Goal: Transaction & Acquisition: Purchase product/service

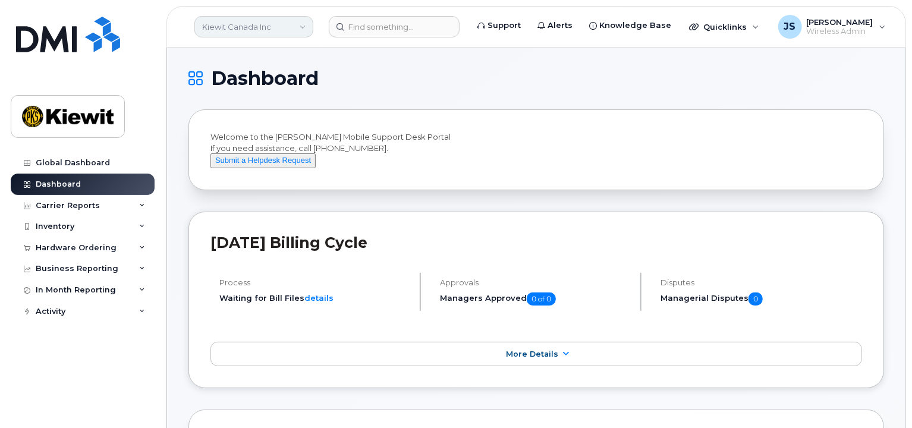
click at [295, 33] on link "Kiewit Canada Inc" at bounding box center [253, 26] width 119 height 21
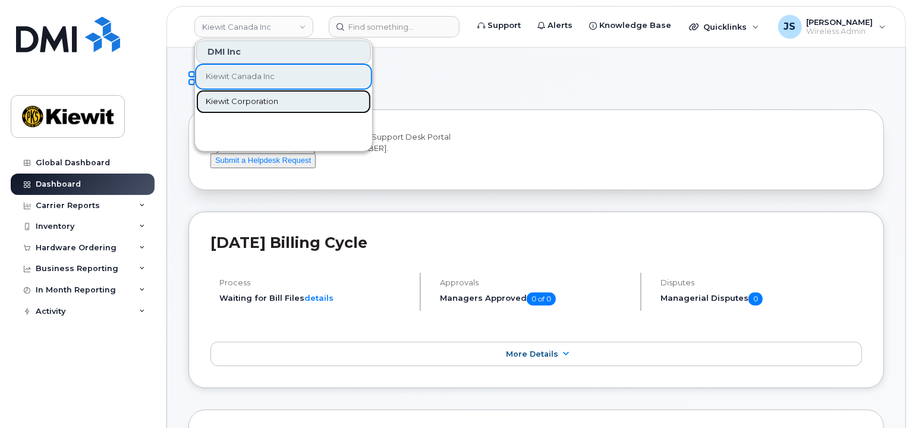
click at [271, 107] on link "Kiewit Corporation" at bounding box center [283, 102] width 175 height 24
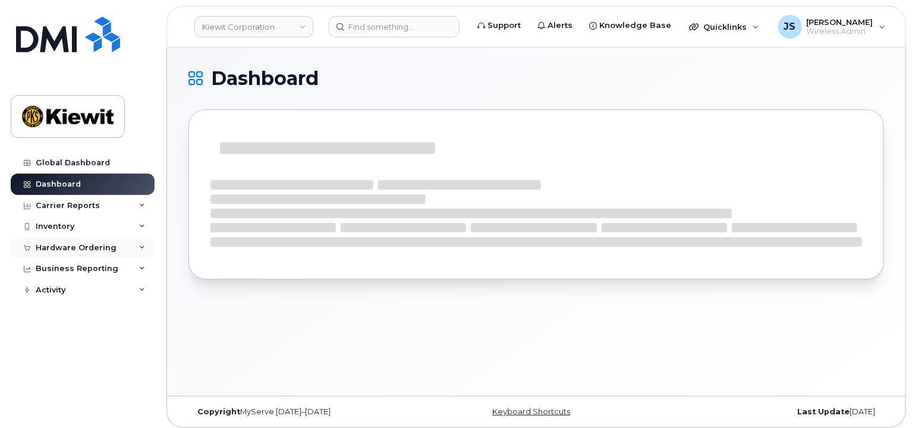
click at [83, 250] on div "Hardware Ordering" at bounding box center [76, 248] width 81 height 10
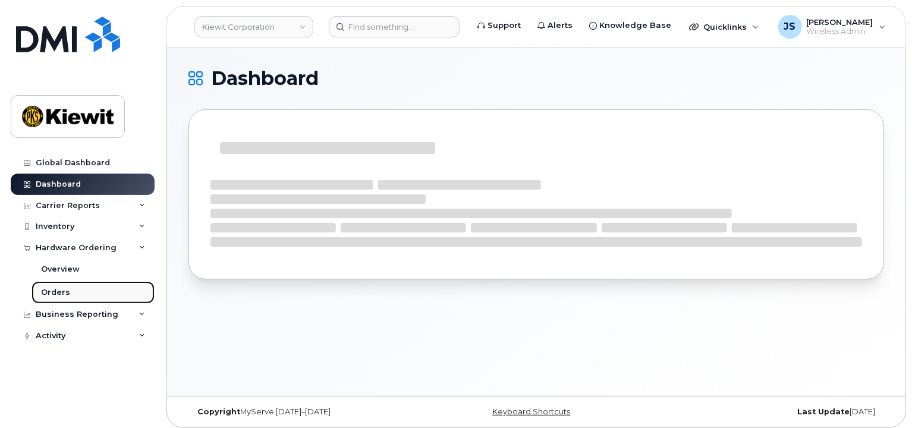
click at [68, 291] on link "Orders" at bounding box center [93, 292] width 123 height 23
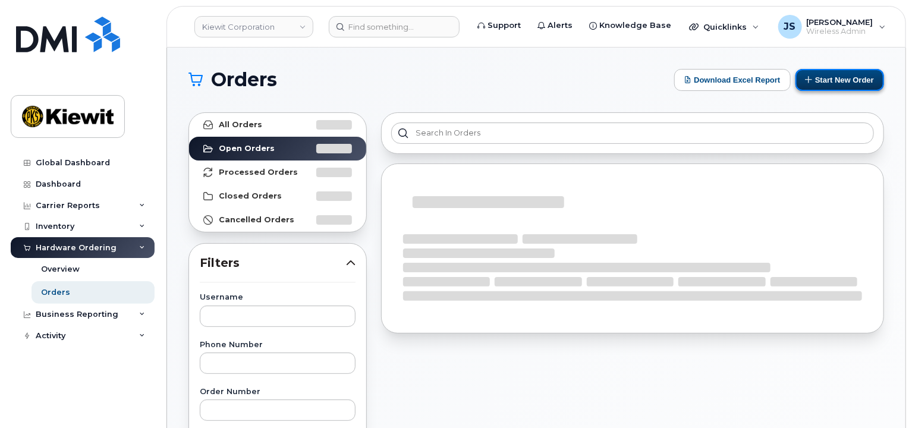
click at [809, 77] on icon at bounding box center [810, 80] width 8 height 8
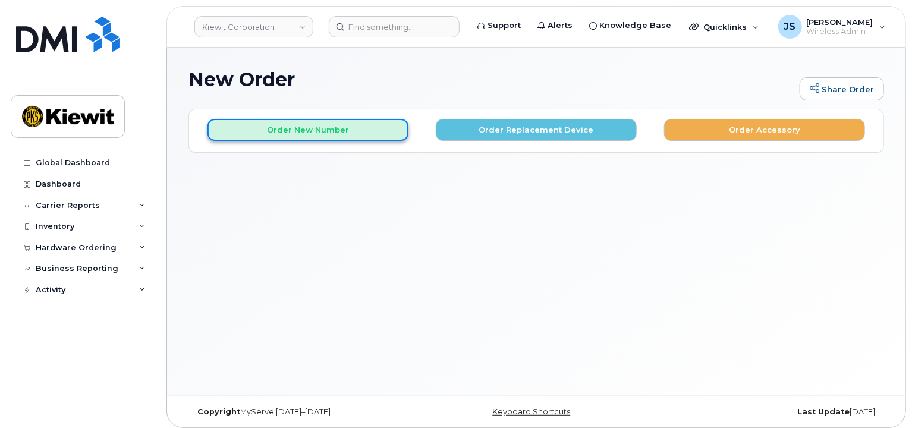
click at [318, 132] on button "Order New Number" at bounding box center [308, 130] width 201 height 22
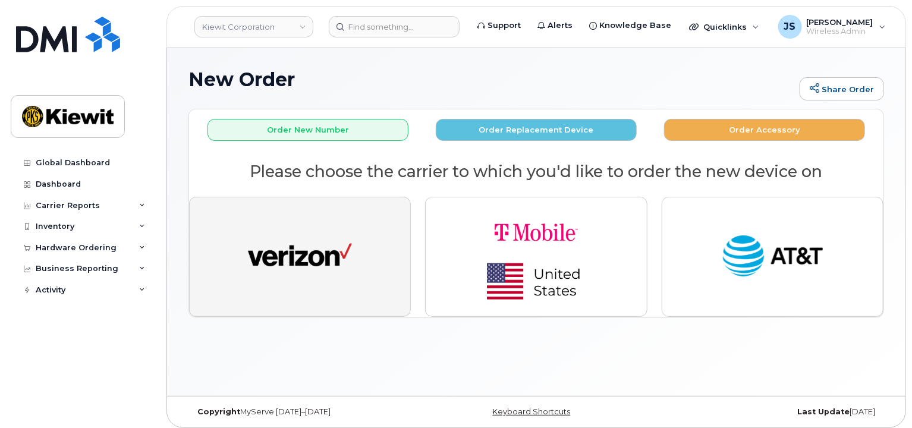
click at [347, 255] on img "button" at bounding box center [300, 257] width 104 height 54
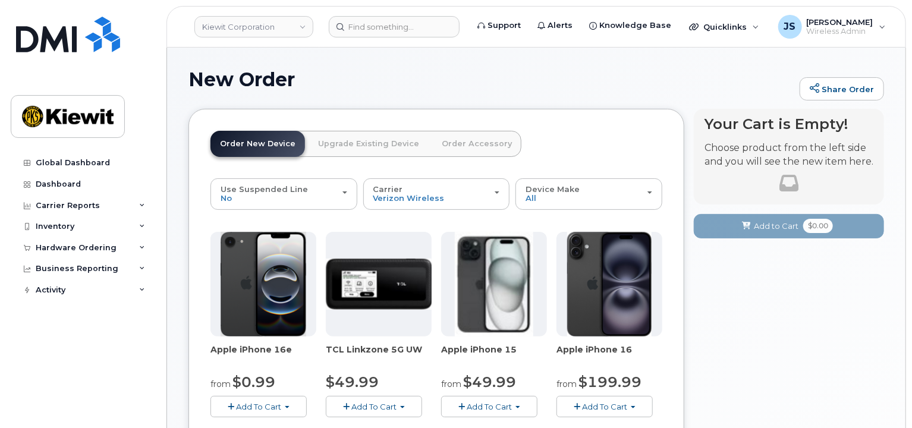
click at [490, 409] on span "Add To Cart" at bounding box center [489, 407] width 45 height 10
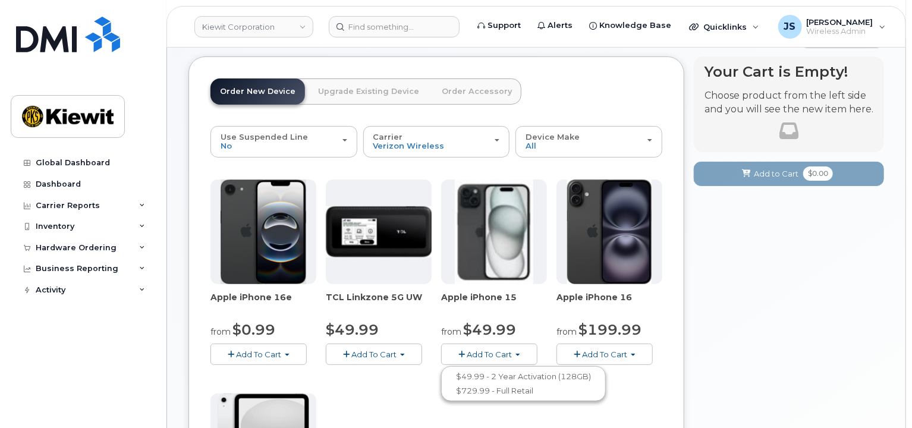
scroll to position [119, 0]
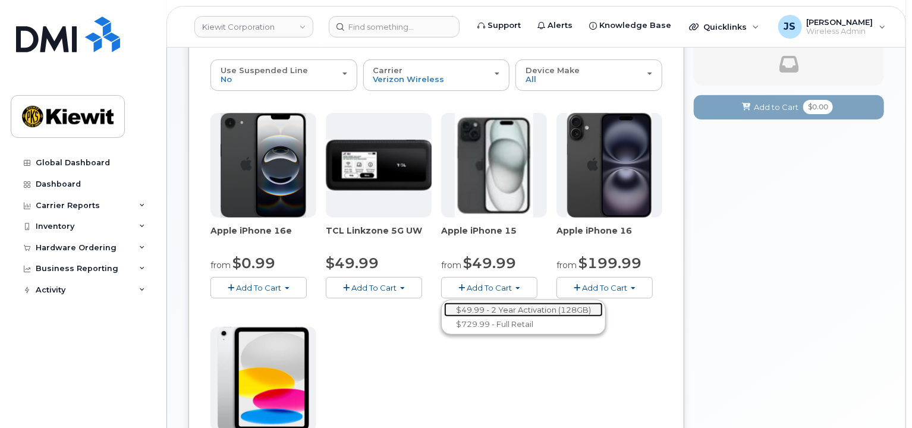
click at [509, 306] on link "$49.99 - 2 Year Activation (128GB)" at bounding box center [523, 310] width 159 height 15
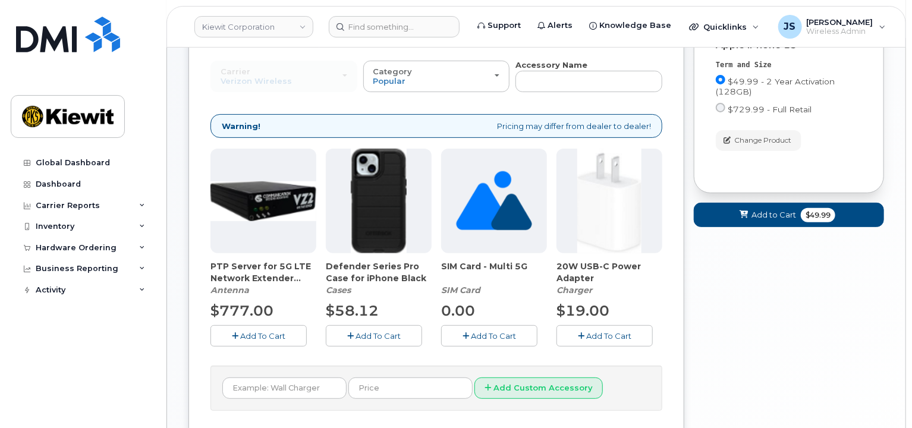
click at [392, 328] on button "Add To Cart" at bounding box center [374, 335] width 96 height 21
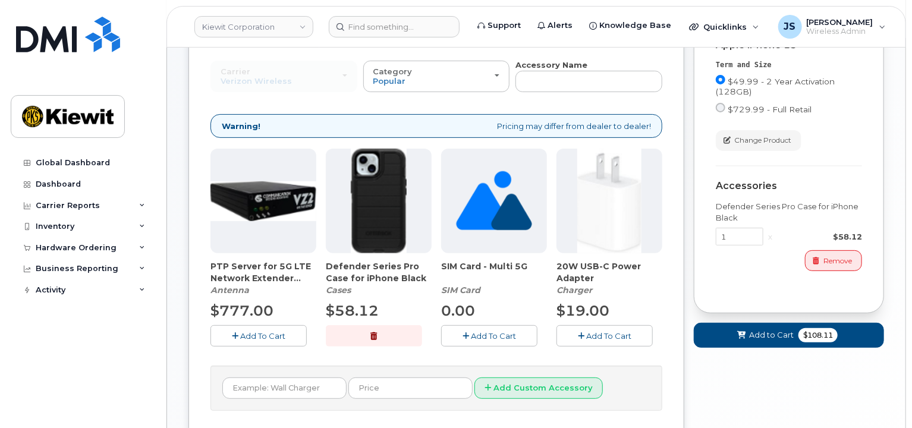
click at [582, 334] on icon "button" at bounding box center [581, 336] width 7 height 8
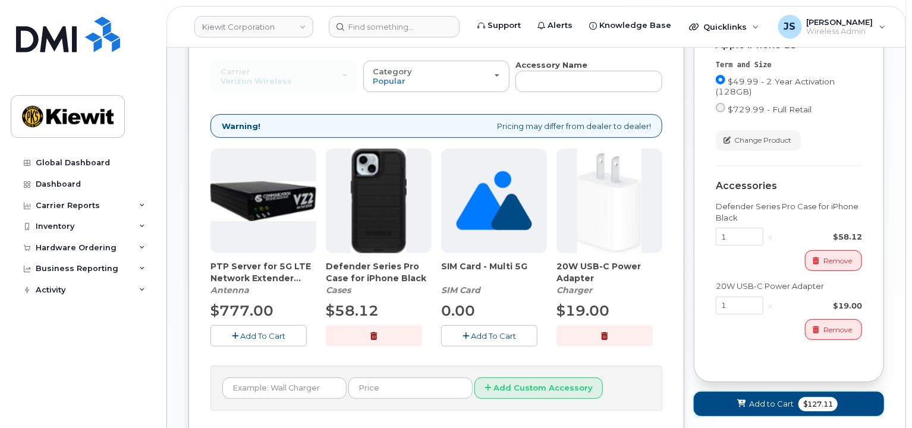
click at [743, 396] on button "Add to Cart $127.11" at bounding box center [789, 404] width 190 height 24
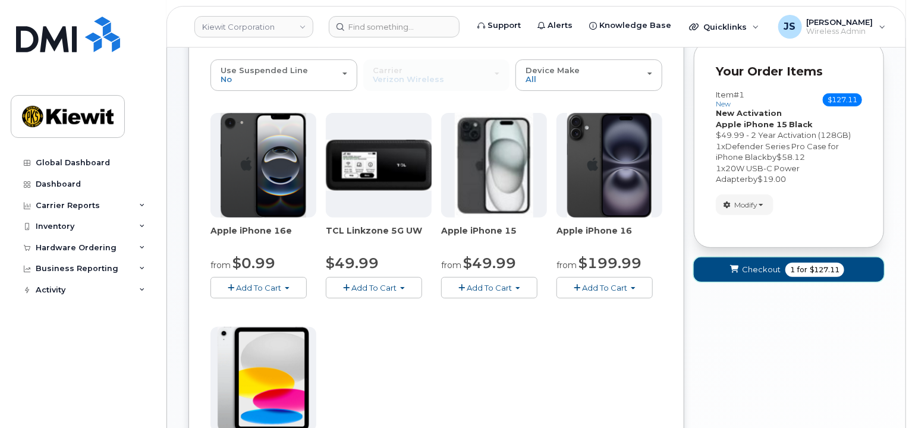
click at [756, 266] on span "Checkout" at bounding box center [761, 269] width 39 height 11
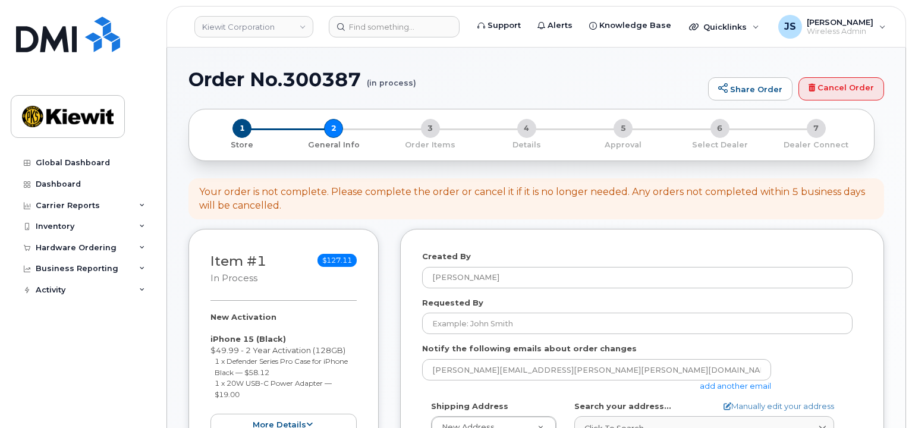
select select
click at [750, 385] on link "add another email" at bounding box center [735, 386] width 71 height 10
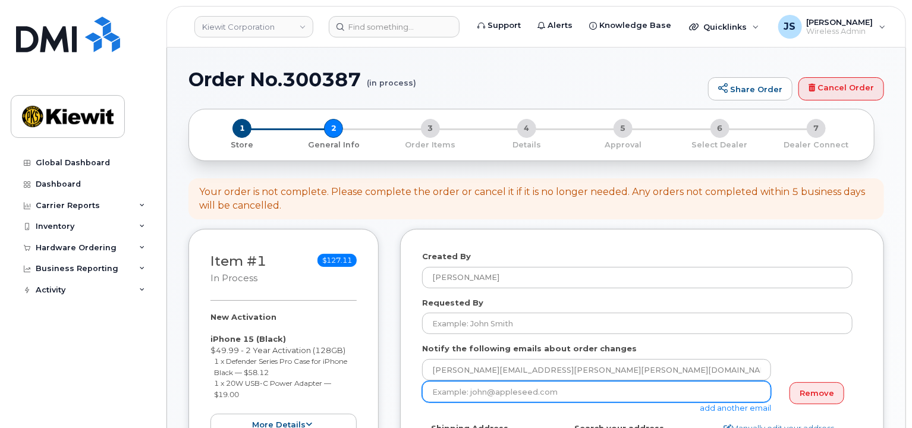
click at [521, 394] on input "email" at bounding box center [596, 391] width 349 height 21
paste input "Cindy.Caballero"
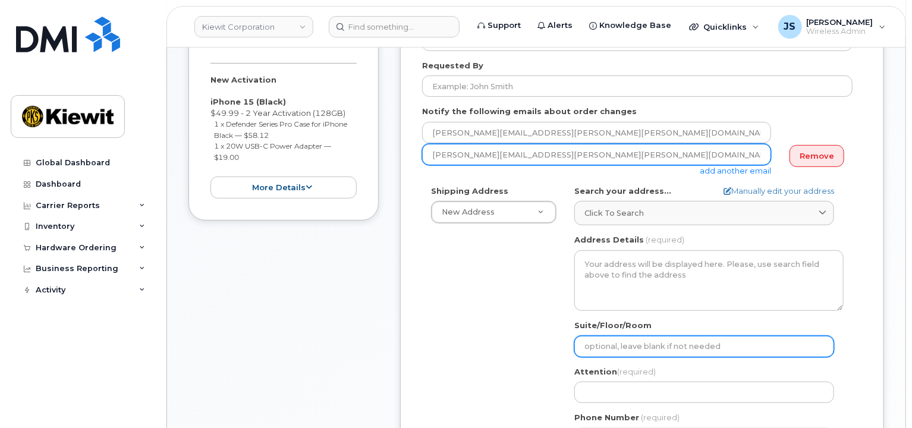
scroll to position [238, 0]
type input "Cindy.Caballero@kiewit.com"
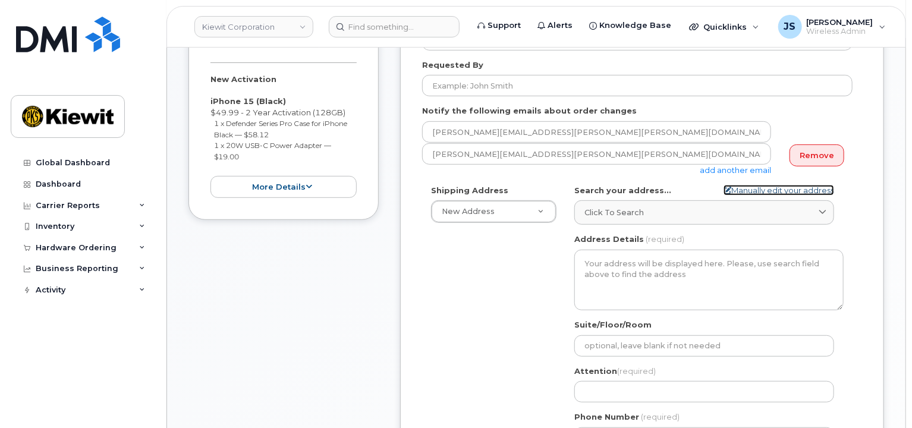
click at [765, 185] on link "Manually edit your address" at bounding box center [779, 190] width 111 height 11
select select
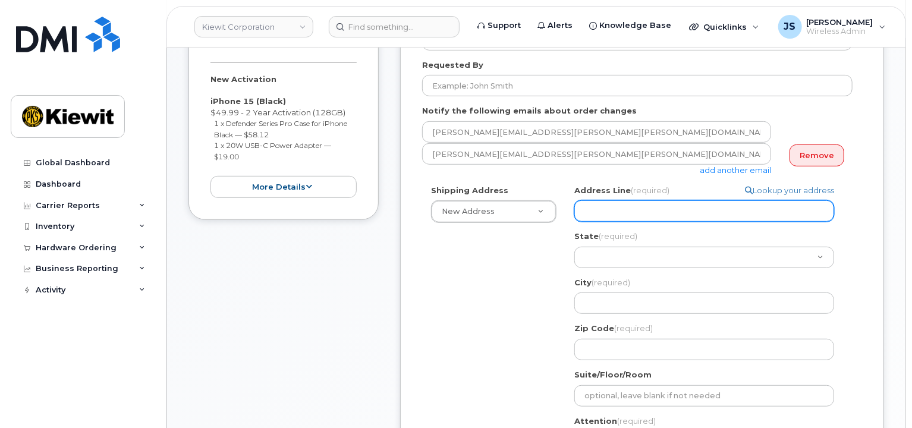
click at [602, 216] on input "Address Line (required)" at bounding box center [705, 210] width 260 height 21
paste input "8900 Renner Blvd."
type input "8900 Renner Blvd."
select select
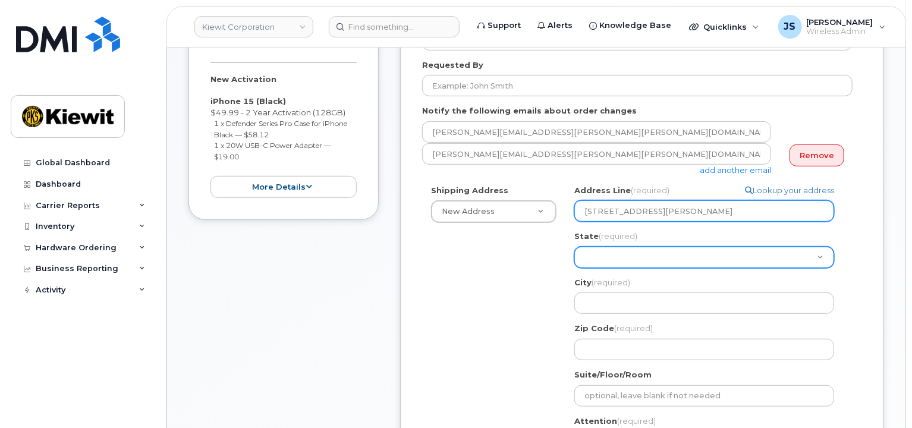
type input "8900 Renner Blvd"
click at [597, 254] on select "Alabama Alaska American Samoa Arizona Arkansas California Colorado Connecticut …" at bounding box center [705, 257] width 260 height 21
select select "KS"
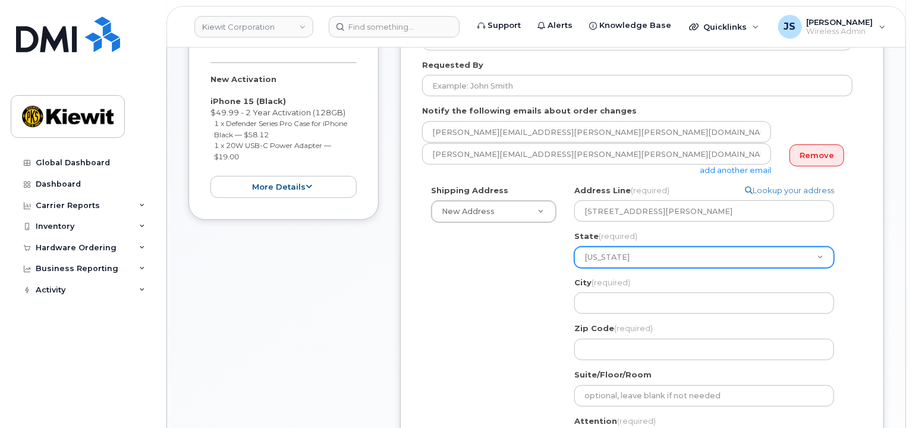
click at [575, 247] on select "Alabama Alaska American Samoa Arizona Arkansas California Colorado Connecticut …" at bounding box center [705, 257] width 260 height 21
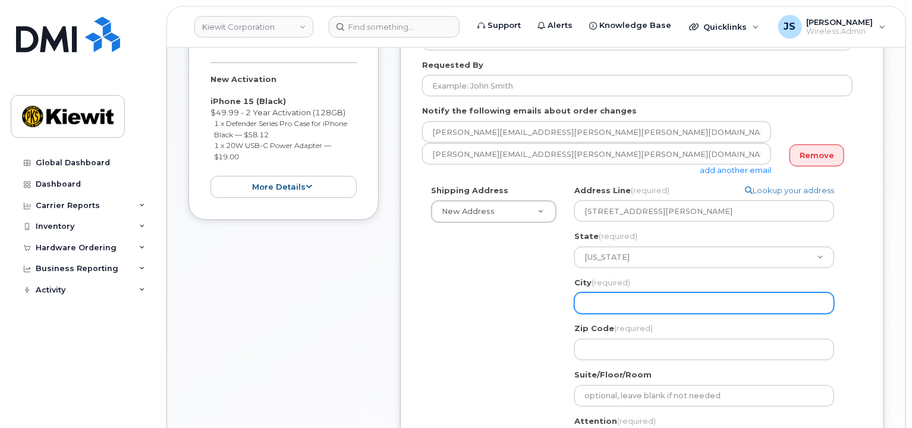
click at [612, 299] on input "City (required)" at bounding box center [705, 303] width 260 height 21
select select
type input "L"
select select
type input "Le"
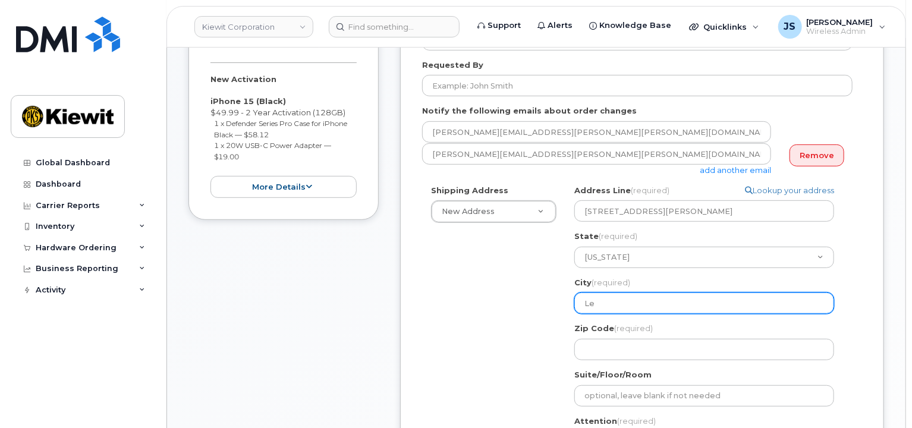
select select
type input "Len"
select select
type input "Lene"
select select
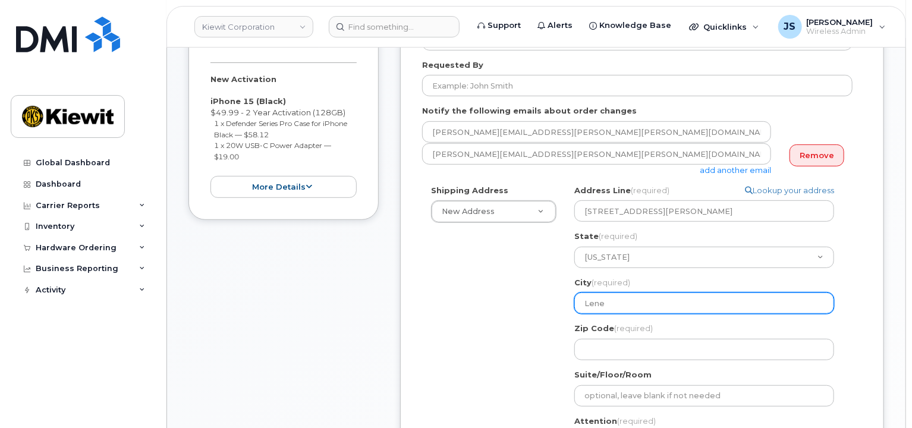
type input "Lenex"
select select
type input "Lenexa"
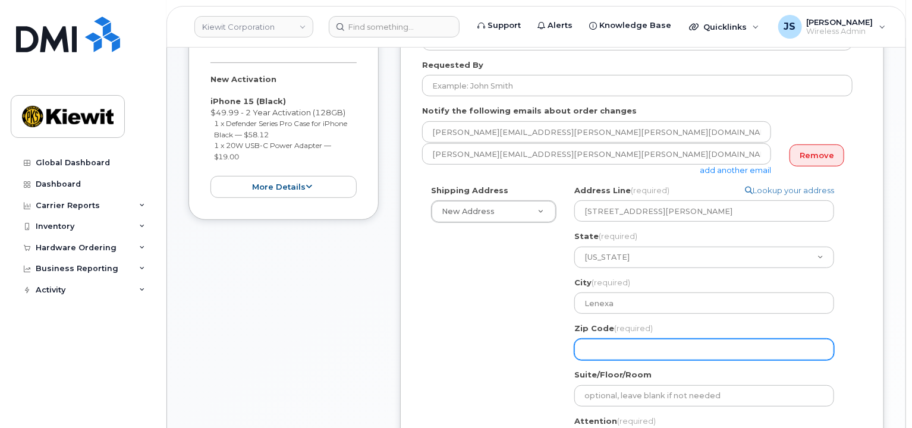
click at [619, 352] on input "Zip Code (required)" at bounding box center [705, 349] width 260 height 21
select select
type input "6"
select select
type input "66"
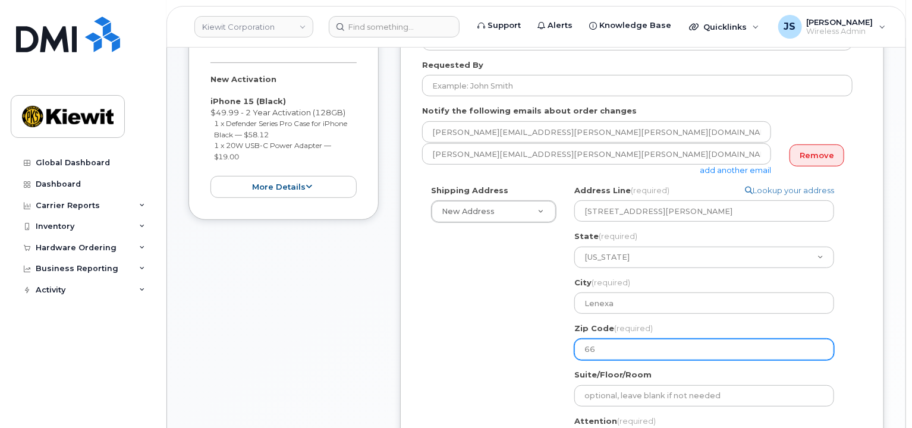
select select
type input "662"
select select
type input "6621"
select select
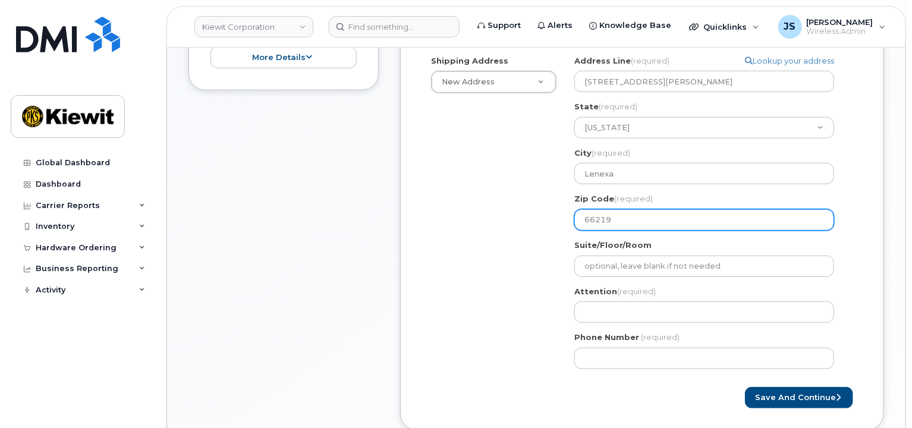
scroll to position [476, 0]
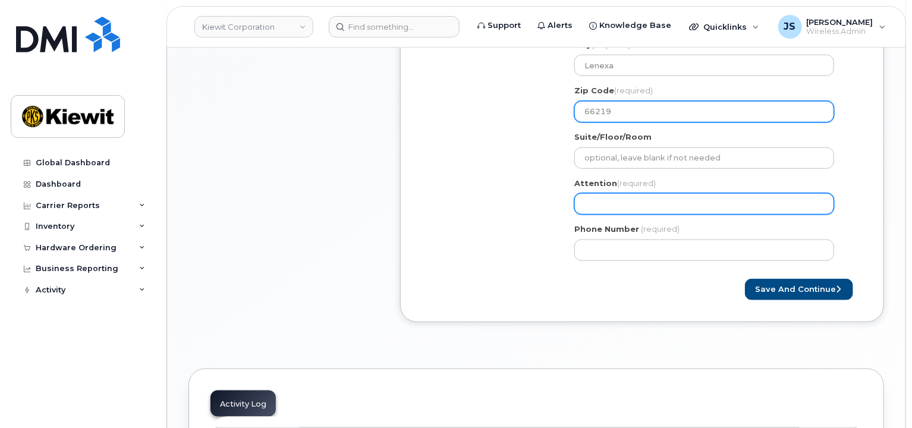
type input "66219"
click at [625, 202] on input "Attention (required)" at bounding box center [705, 203] width 260 height 21
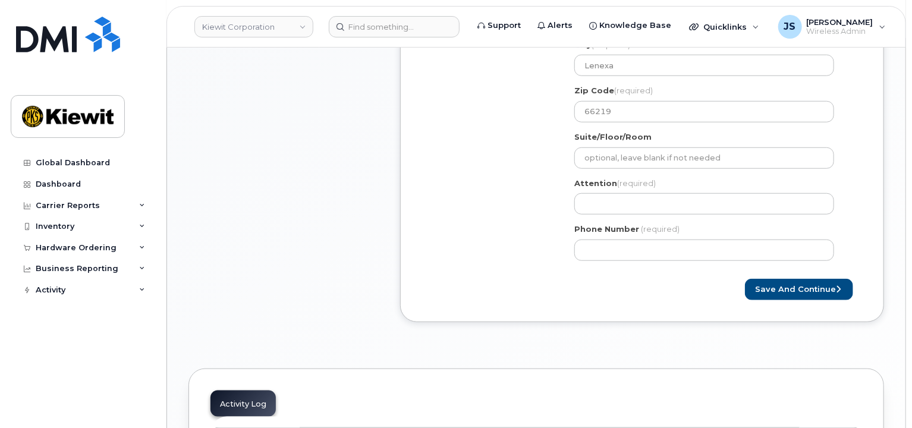
click at [634, 192] on div "Attention (required)" at bounding box center [709, 196] width 269 height 37
click at [628, 194] on input "Attention (required)" at bounding box center [705, 203] width 260 height 21
paste input "Arber.Bajraktari"
type input "Arber.Bajraktari"
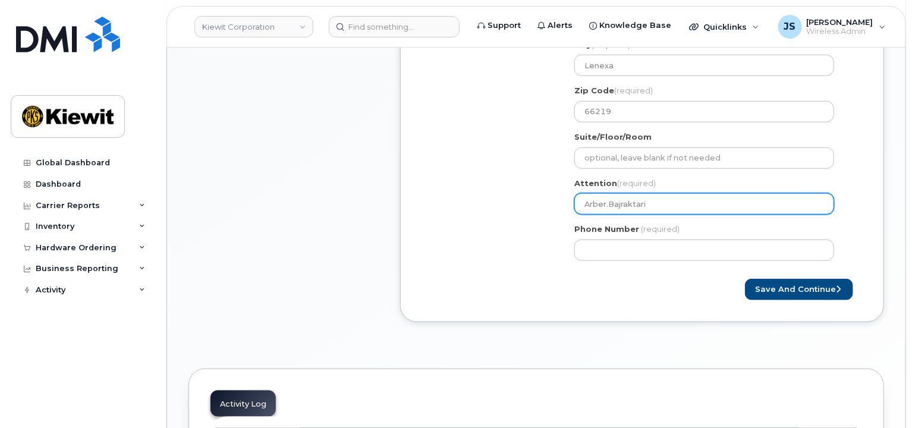
click at [608, 201] on input "Arber.Bajraktari" at bounding box center [705, 203] width 260 height 21
select select
type input "ArberBajraktari"
select select
type input "Arber Bajraktari"
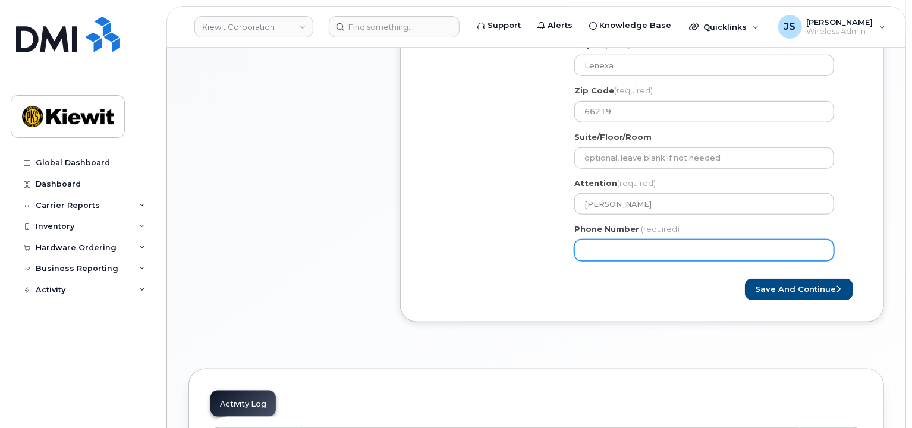
click at [619, 248] on input "Phone Number" at bounding box center [705, 250] width 260 height 21
type input "877772770"
select select
type input "8777727707"
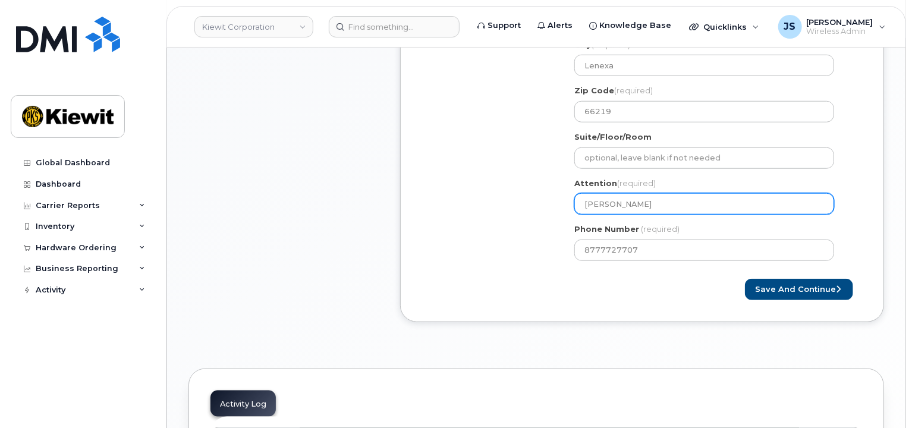
click at [661, 200] on input "Arber Bajraktari" at bounding box center [705, 203] width 260 height 21
select select
type input "Arber Bajraktari/"
paste input "Bruce.Kirby"
select select
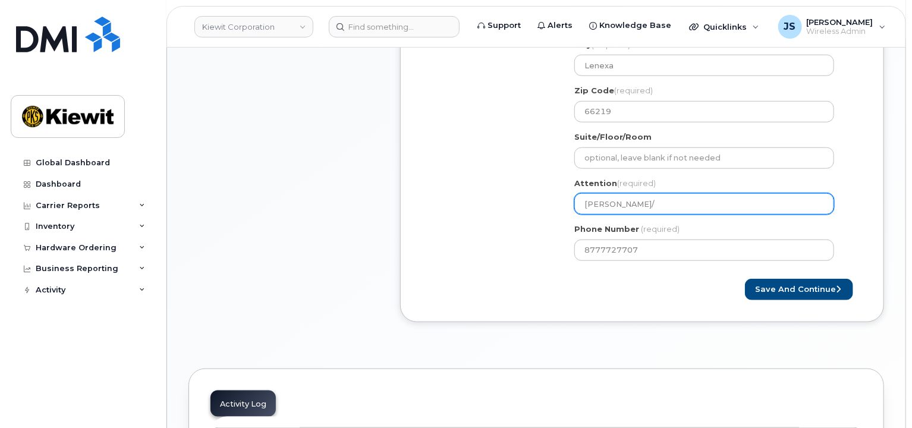
type input "Arber Bajraktari/Bruce.Kirby"
select select
type input "Arber Bajraktari/BruceKirby"
select select
type input "[PERSON_NAME]/[PERSON_NAME]"
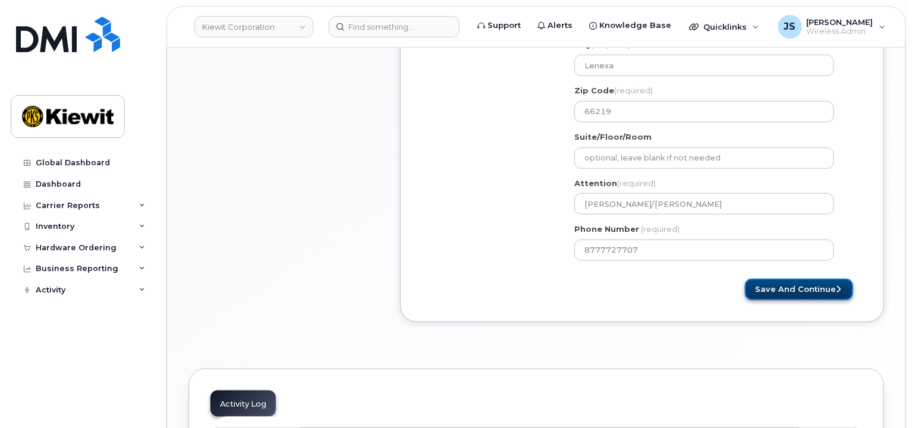
click at [769, 283] on button "Save and Continue" at bounding box center [799, 290] width 108 height 22
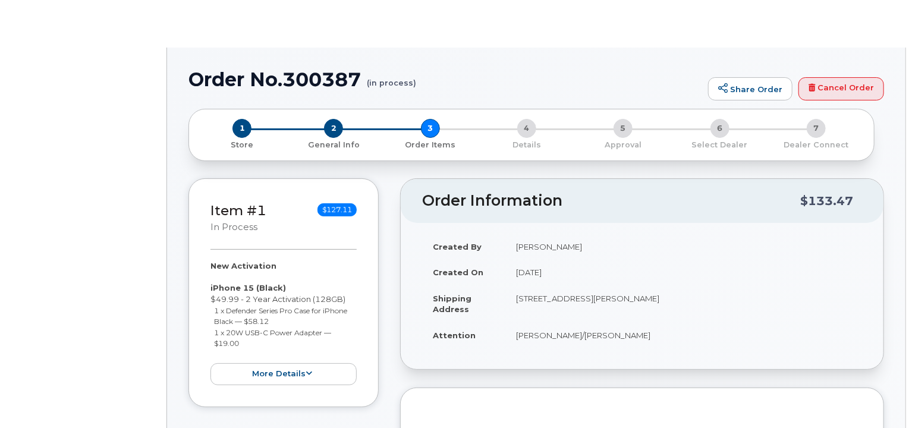
radio input "true"
select select
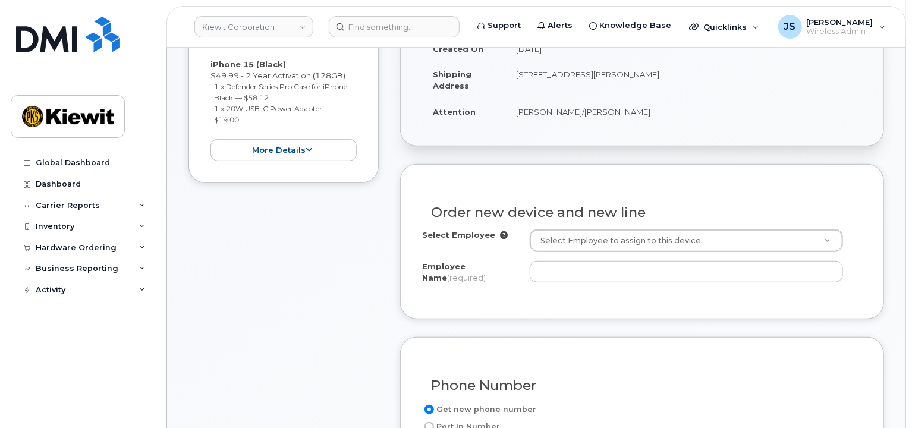
scroll to position [357, 0]
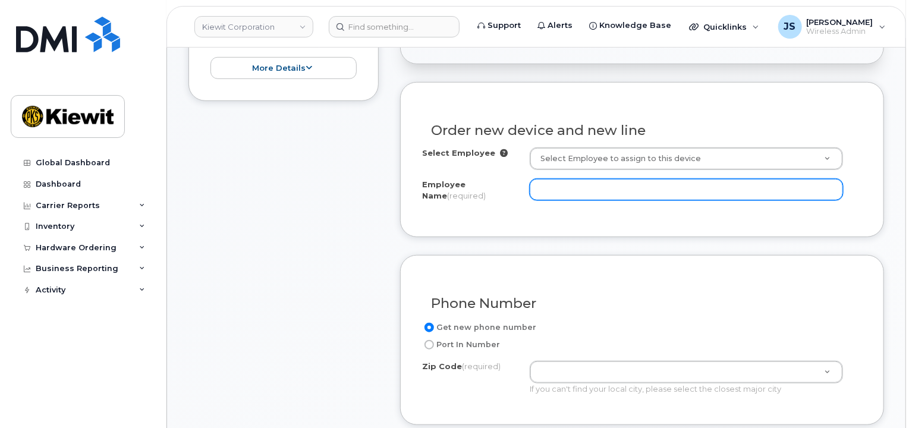
click at [557, 196] on input "Employee Name (required)" at bounding box center [686, 189] width 313 height 21
paste input "Bruce.Kirby"
click at [564, 189] on input "Bruce.Kirby" at bounding box center [686, 189] width 313 height 21
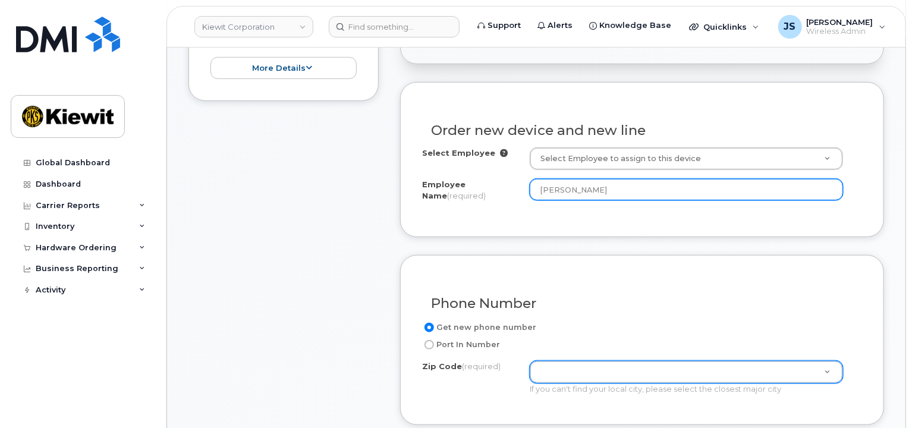
type input "[PERSON_NAME]"
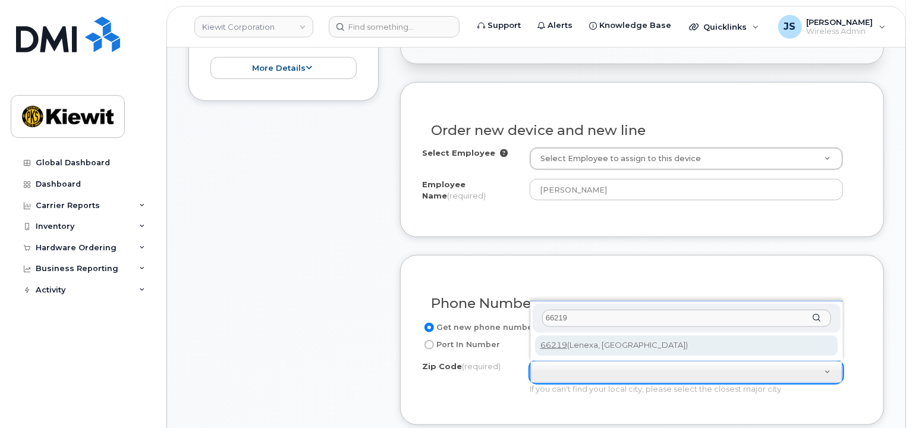
type input "66219"
type input "66219 (Lenexa, KS)"
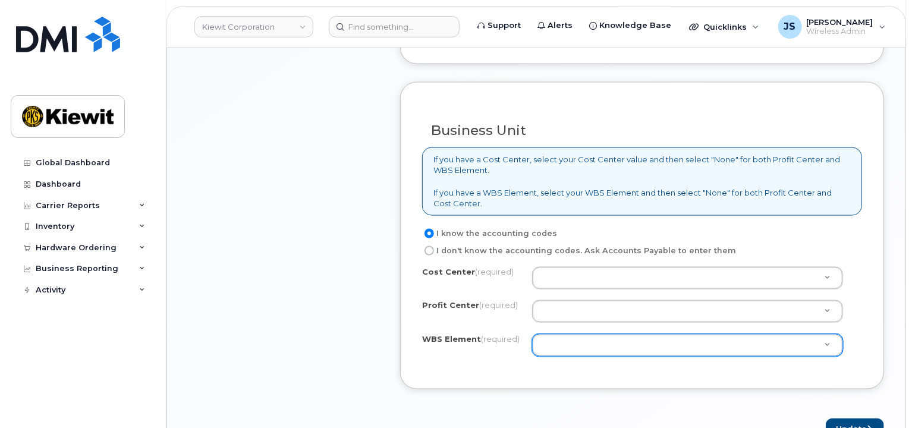
scroll to position [892, 0]
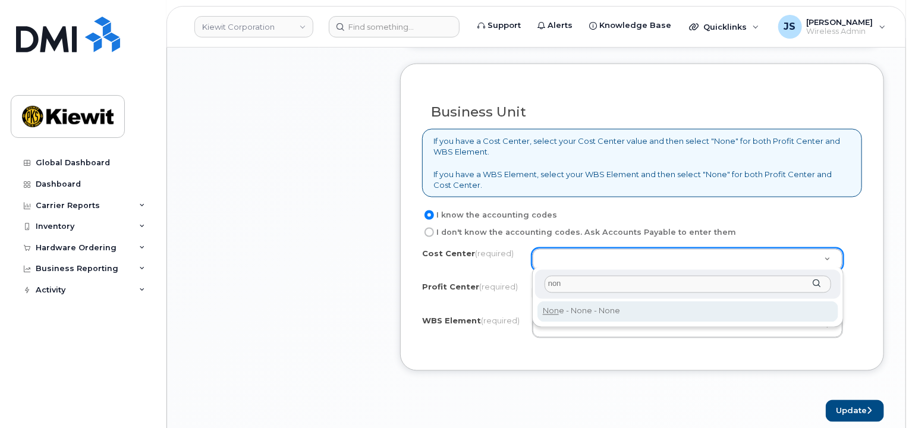
type input "non"
type input "None"
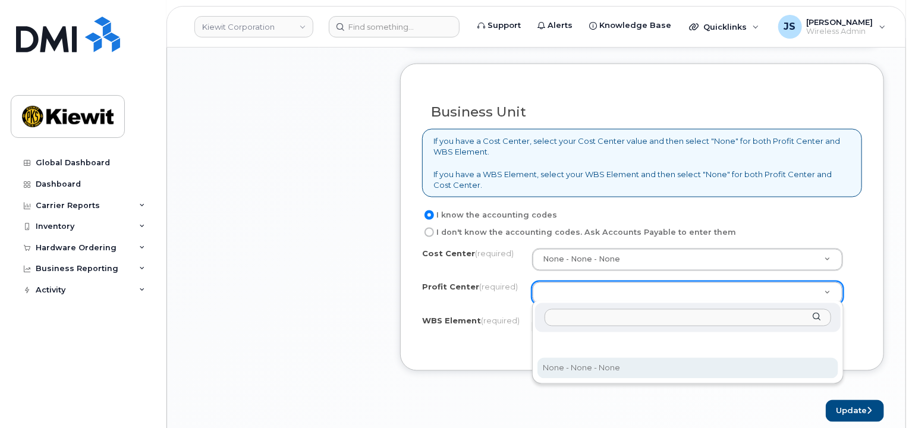
select select "None"
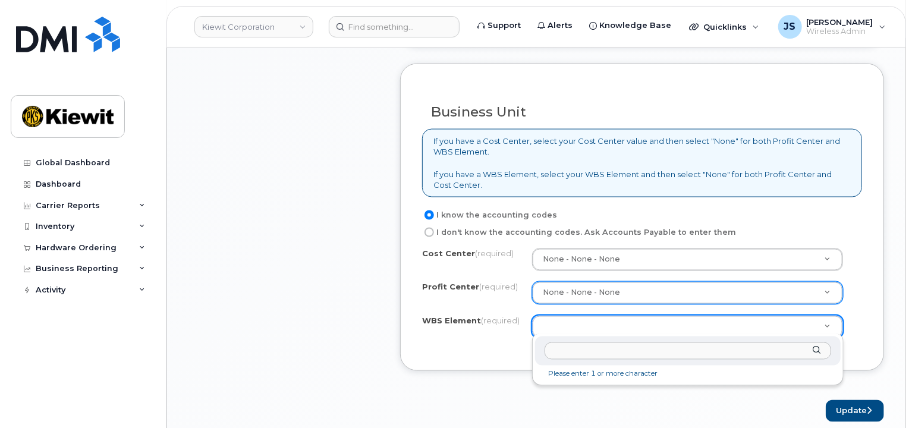
click at [590, 352] on input "text" at bounding box center [688, 351] width 287 height 17
paste input "110181.3478"
type input "110181.3478"
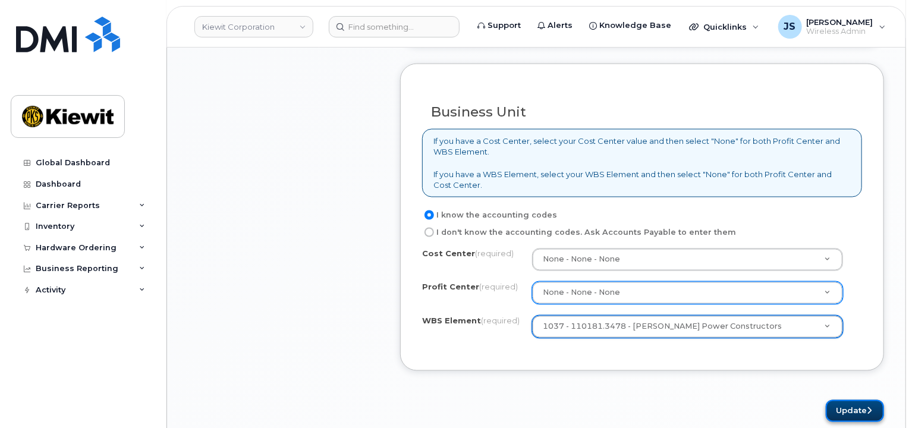
click at [835, 407] on button "Update" at bounding box center [855, 411] width 58 height 22
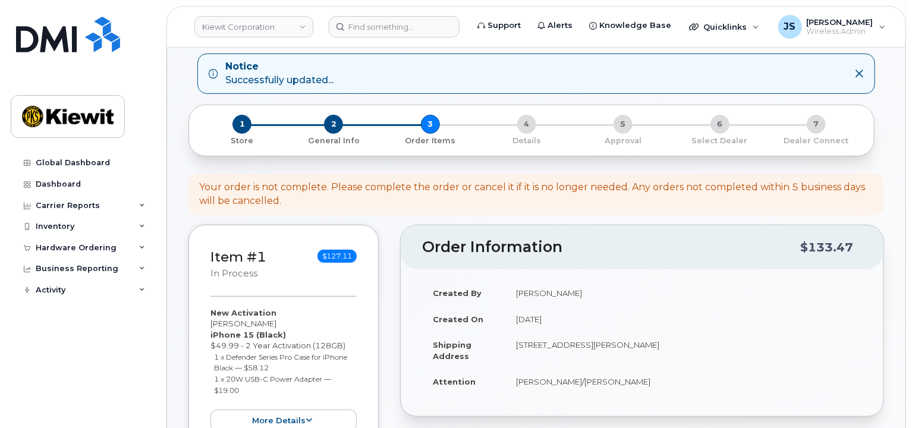
scroll to position [297, 0]
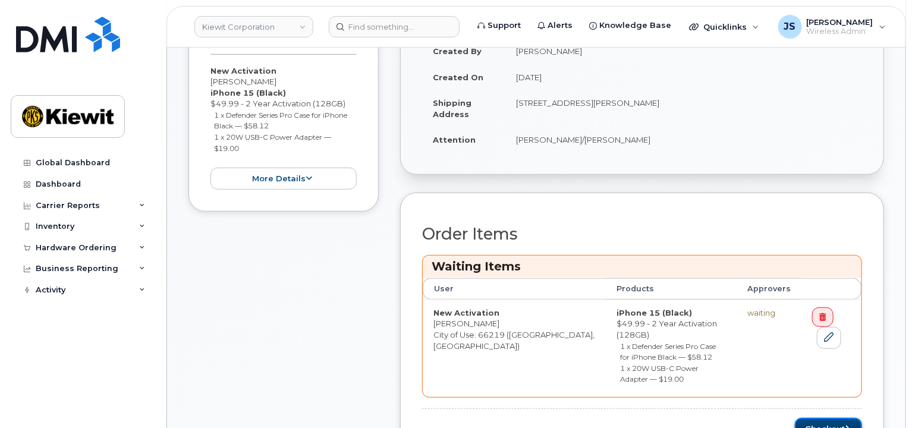
click at [835, 418] on button "Checkout" at bounding box center [828, 429] width 67 height 22
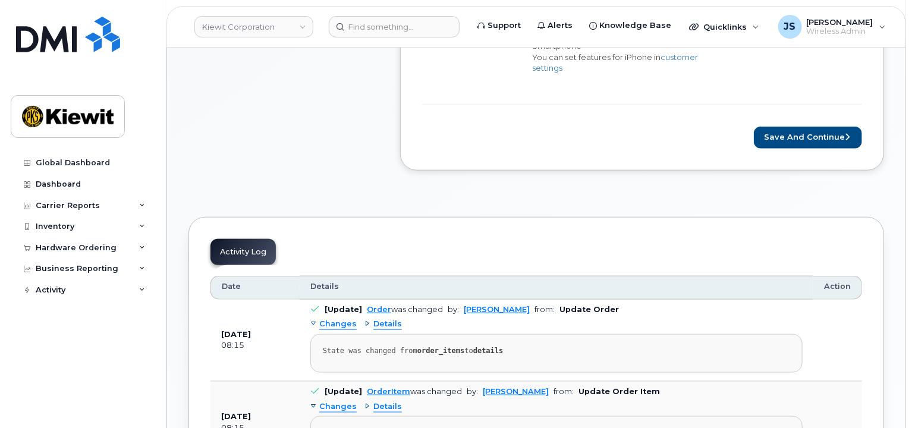
scroll to position [595, 0]
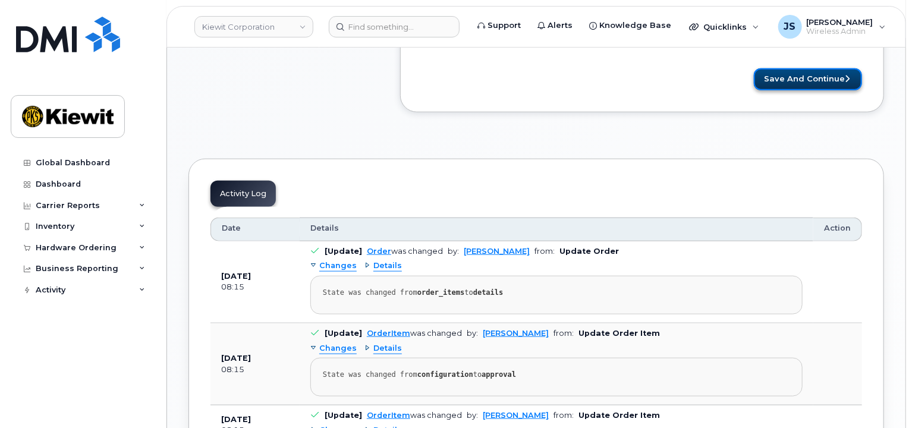
click at [809, 74] on button "Save and Continue" at bounding box center [808, 79] width 108 height 22
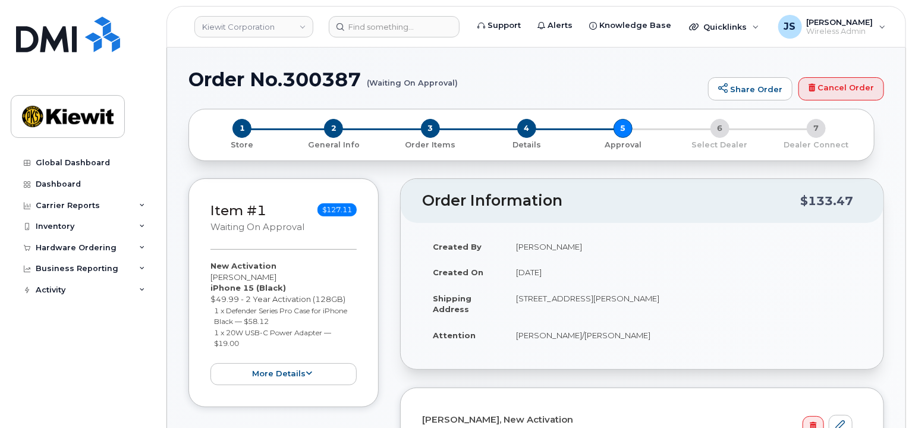
scroll to position [238, 0]
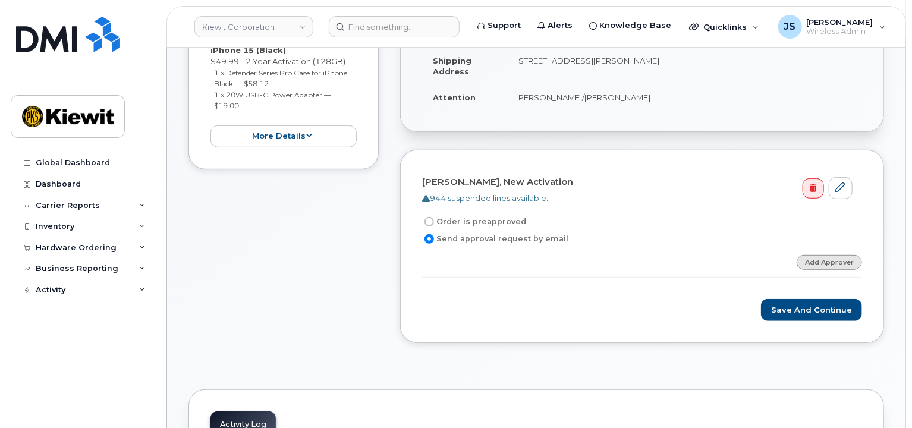
click at [830, 262] on link "Add Approver" at bounding box center [829, 262] width 65 height 15
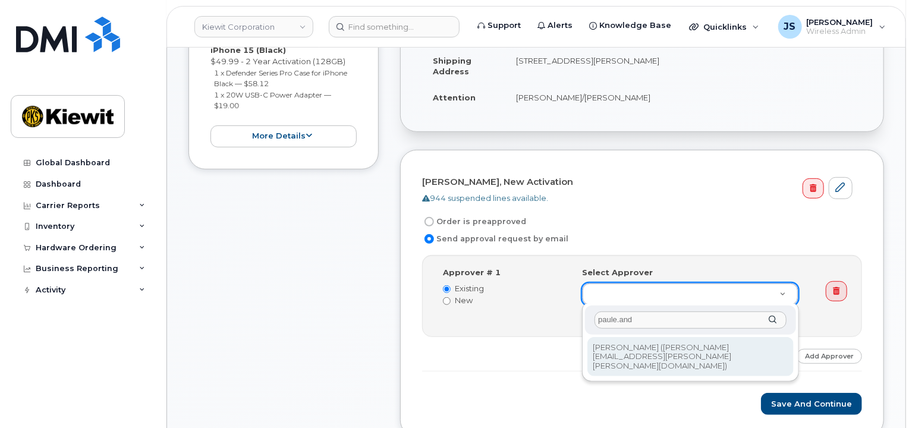
type input "paule.and"
type input "2146672"
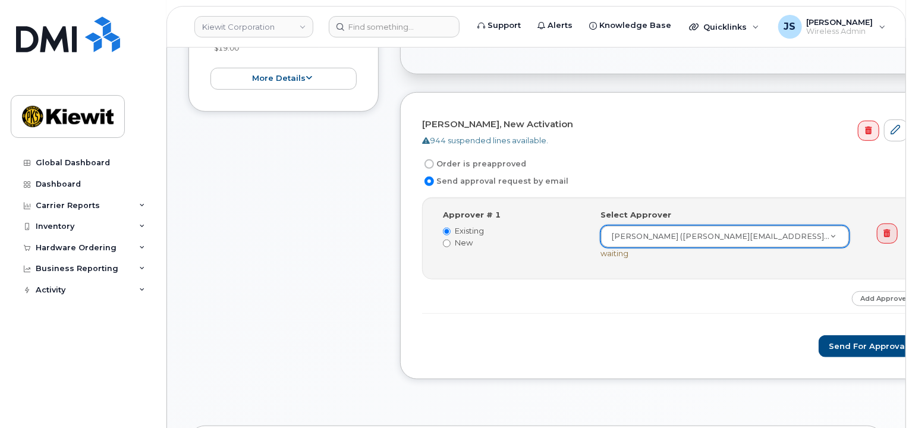
scroll to position [297, 0]
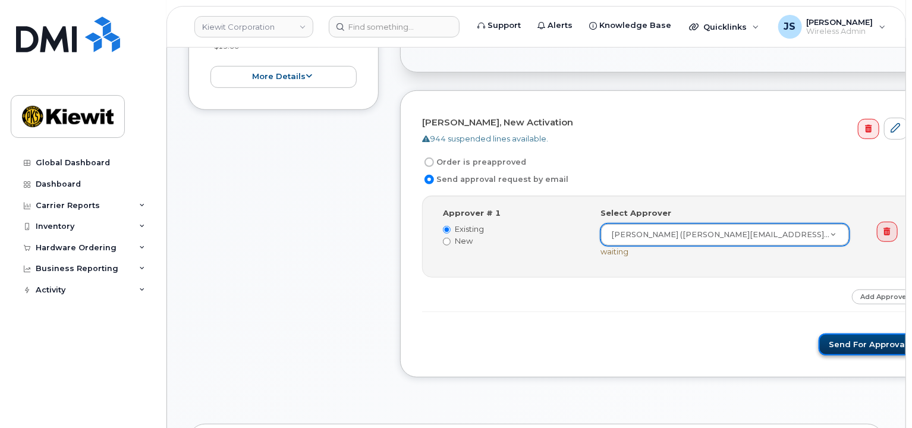
click at [821, 340] on button "Send for Approval" at bounding box center [868, 345] width 99 height 22
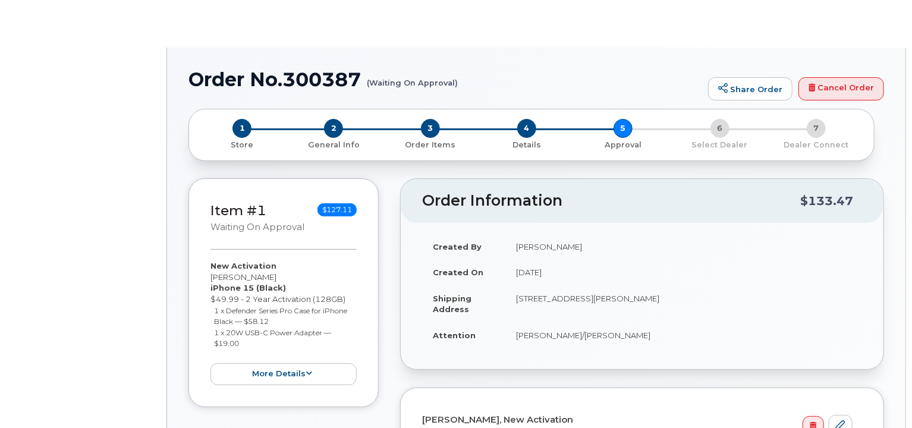
radio input "true"
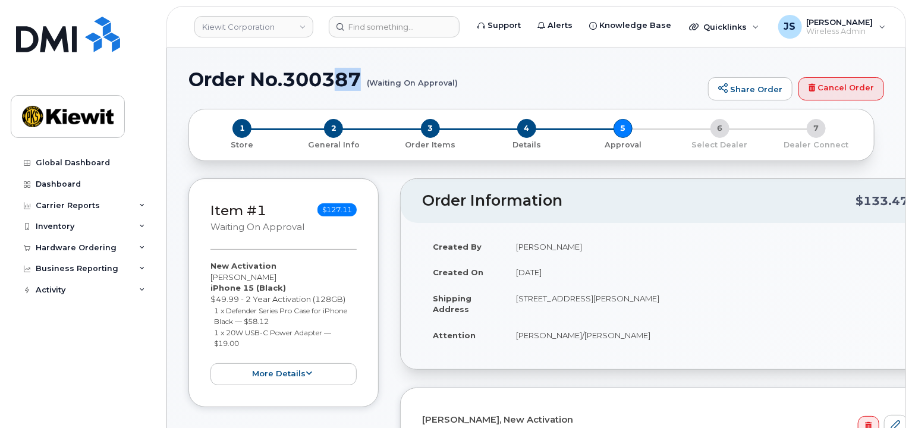
drag, startPoint x: 364, startPoint y: 79, endPoint x: 316, endPoint y: 78, distance: 48.2
click at [317, 78] on h1 "Order No.300387 (Waiting On Approval)" at bounding box center [446, 79] width 514 height 21
click at [380, 87] on small "(Waiting On Approval)" at bounding box center [412, 78] width 91 height 18
drag, startPoint x: 363, startPoint y: 80, endPoint x: 290, endPoint y: 83, distance: 72.6
click at [290, 83] on h1 "Order No.300387 (Waiting On Approval)" at bounding box center [446, 79] width 514 height 21
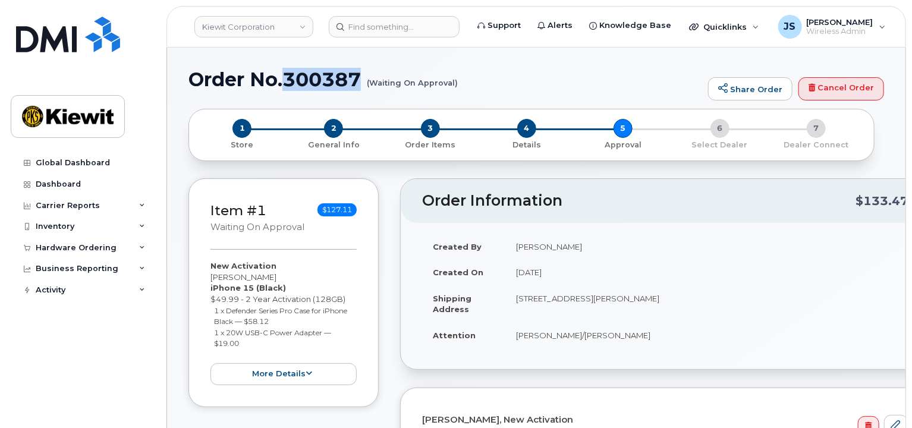
copy h1 "300387"
